Goal: Task Accomplishment & Management: Manage account settings

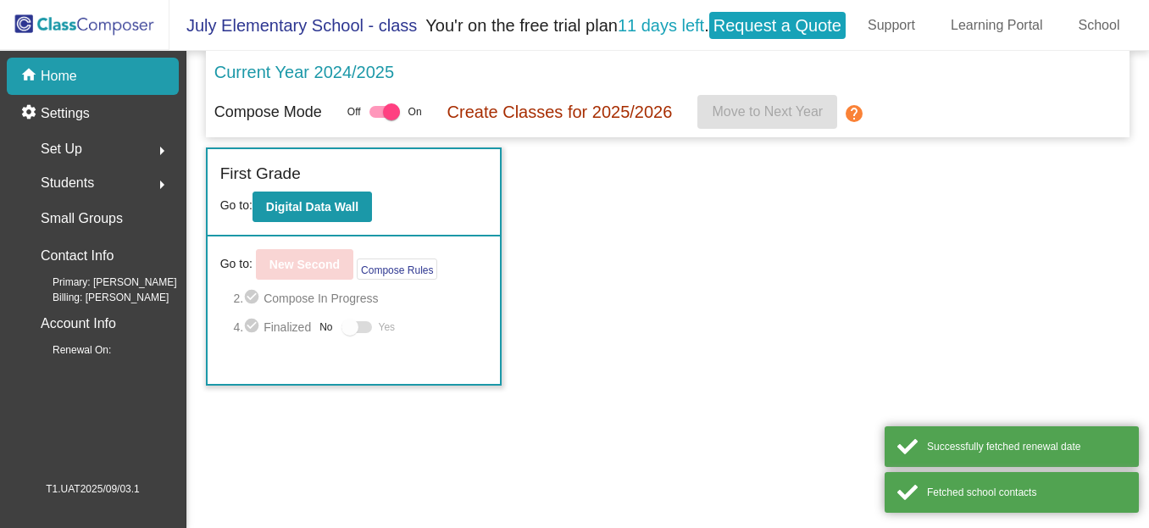
click at [754, 286] on div "Incoming (New students moving into lowest grade) Go to: Incoming Dashboard Go t…" at bounding box center [668, 266] width 924 height 238
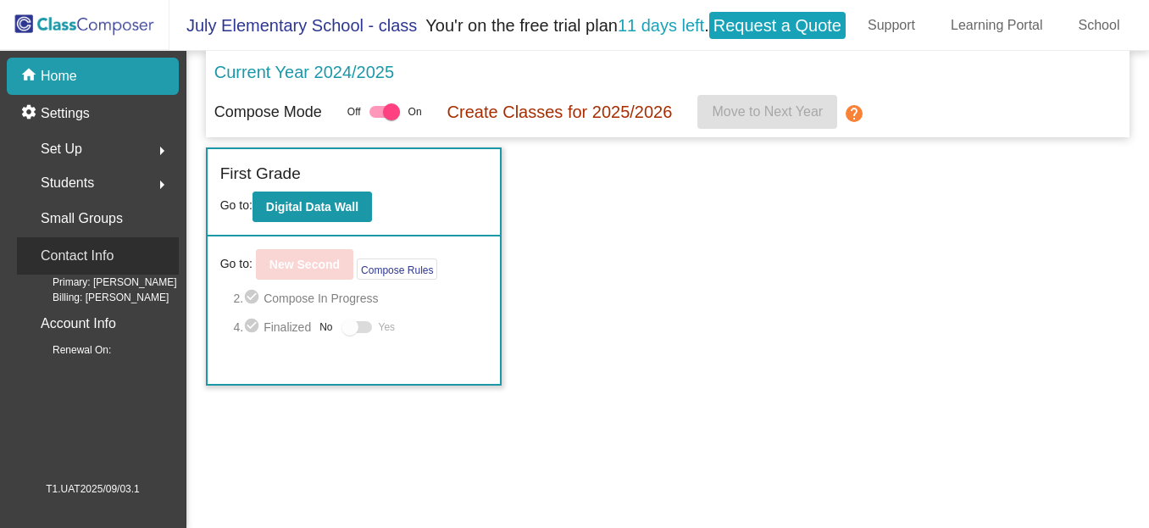
click at [108, 255] on p "Contact Info" at bounding box center [77, 256] width 73 height 24
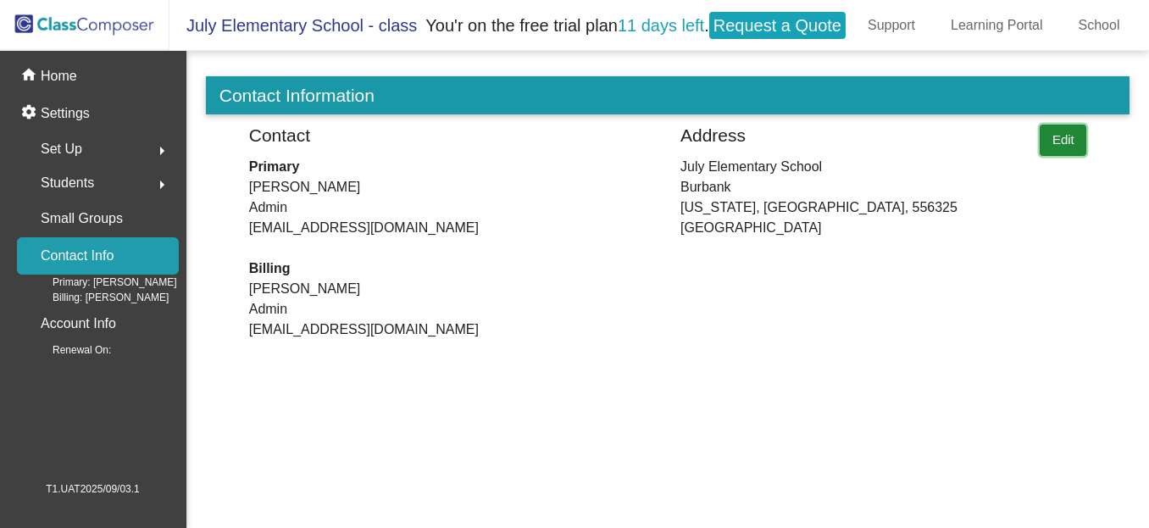
click at [1061, 136] on button "Edit" at bounding box center [1062, 140] width 47 height 31
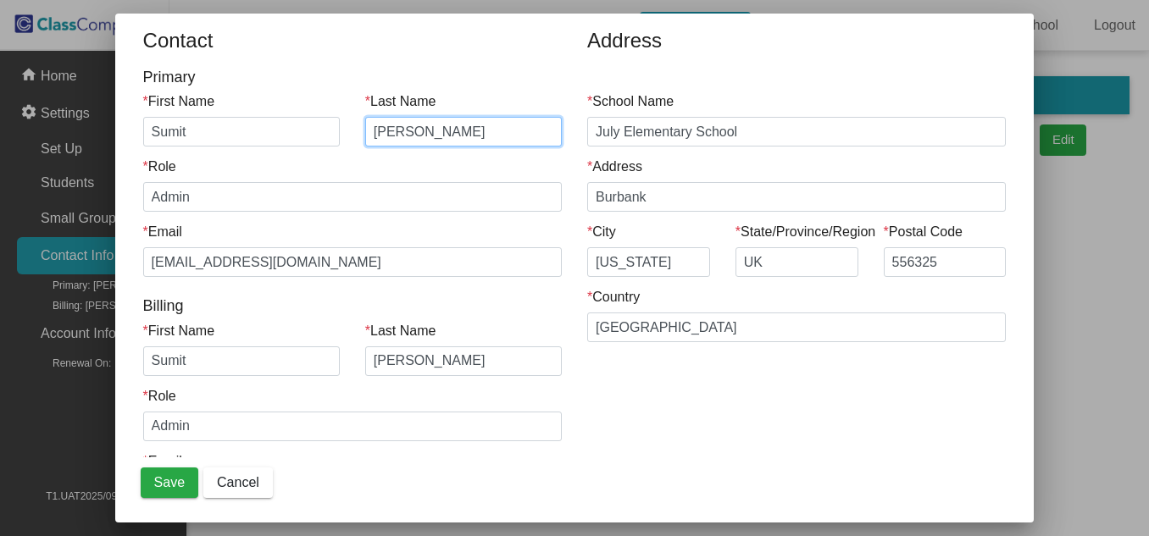
click at [418, 134] on input "[PERSON_NAME]" at bounding box center [463, 132] width 197 height 30
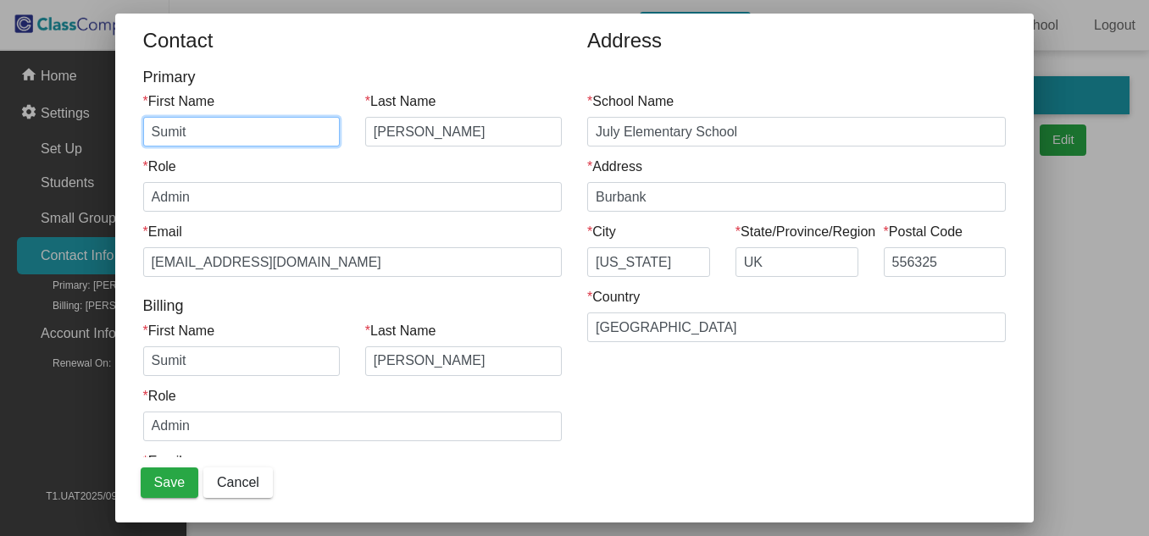
click at [272, 136] on input "Sumit" at bounding box center [241, 132] width 197 height 30
type input "[PERSON_NAME]"
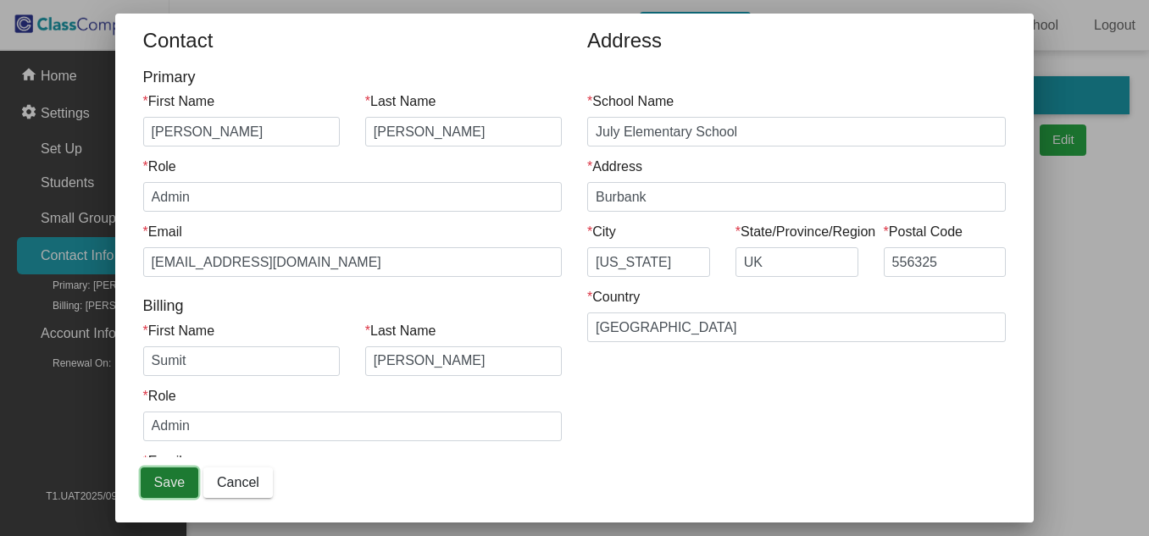
click at [155, 479] on span "Save" at bounding box center [169, 482] width 30 height 14
